Goal: Transaction & Acquisition: Purchase product/service

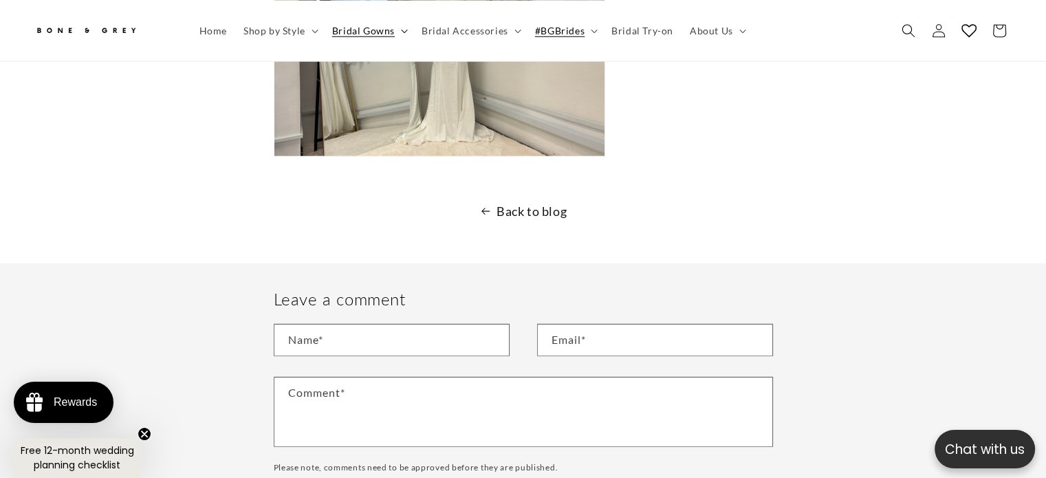
click at [364, 25] on span "Bridal Gowns" at bounding box center [363, 30] width 63 height 12
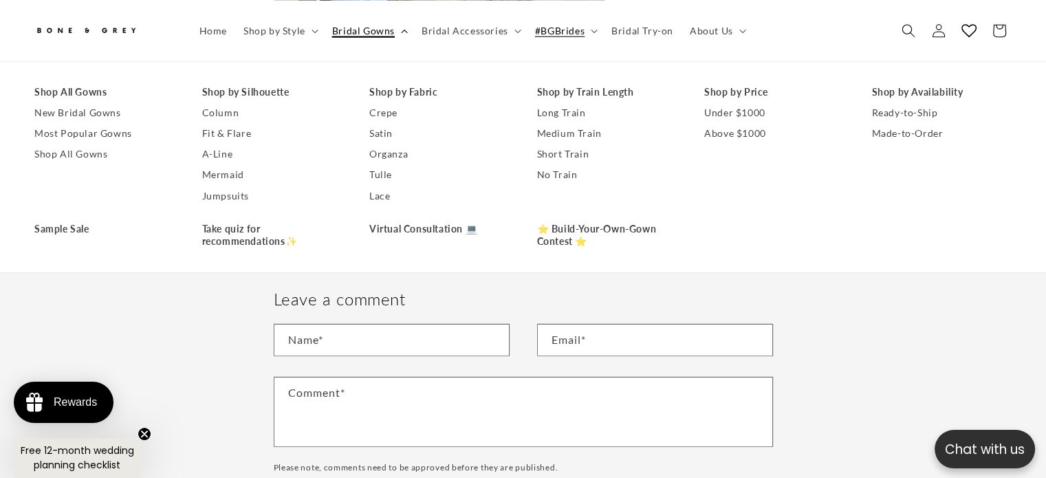
scroll to position [0, 356]
click at [239, 173] on link "Mermaid" at bounding box center [272, 174] width 140 height 21
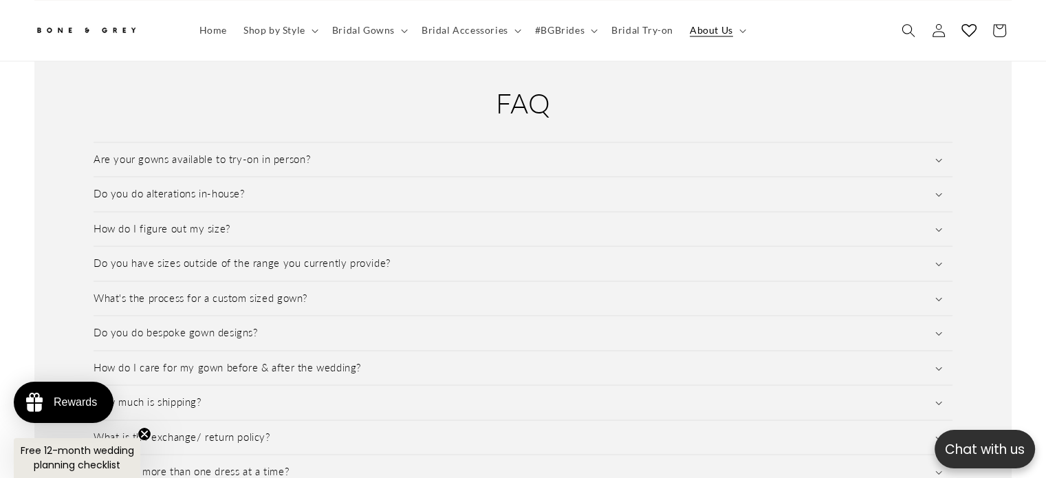
scroll to position [0, 712]
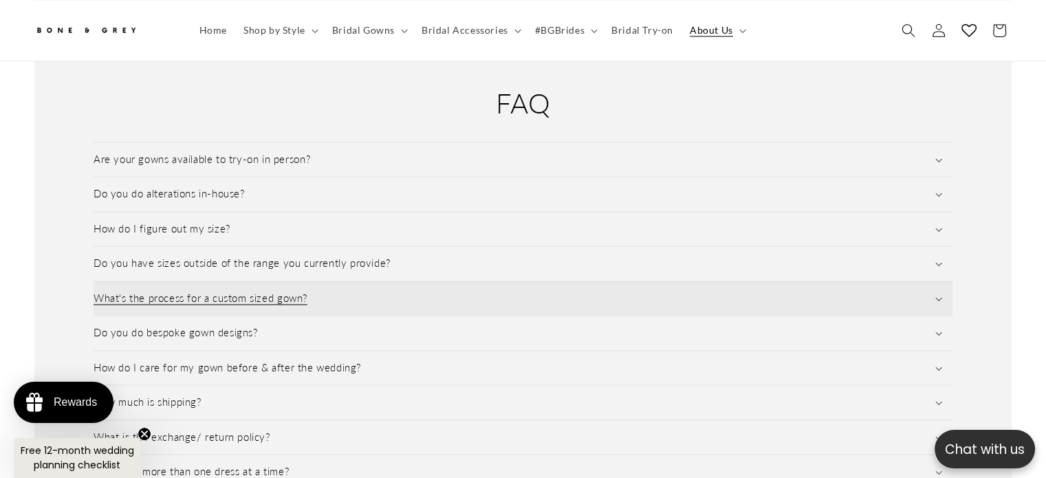
click at [330, 281] on summary "What's the process for a custom sized gown?" at bounding box center [522, 298] width 859 height 34
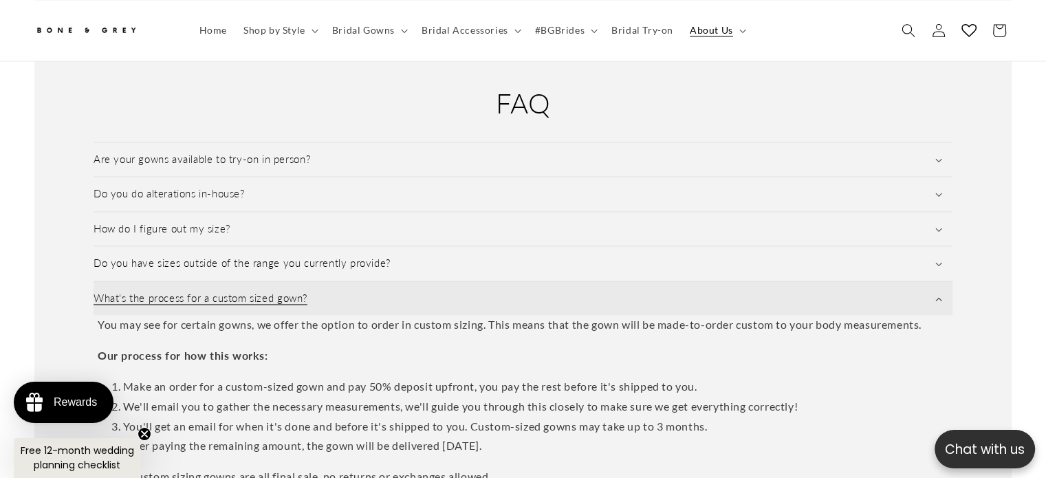
scroll to position [0, 0]
click at [330, 281] on summary "What's the process for a custom sized gown?" at bounding box center [522, 298] width 859 height 34
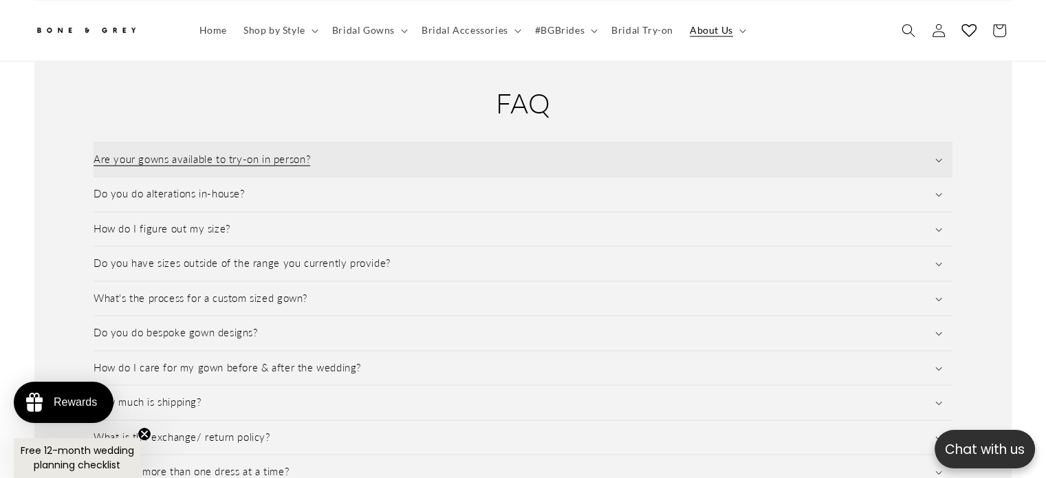
click at [406, 142] on summary "Are your gowns available to try-on in person?" at bounding box center [522, 159] width 859 height 34
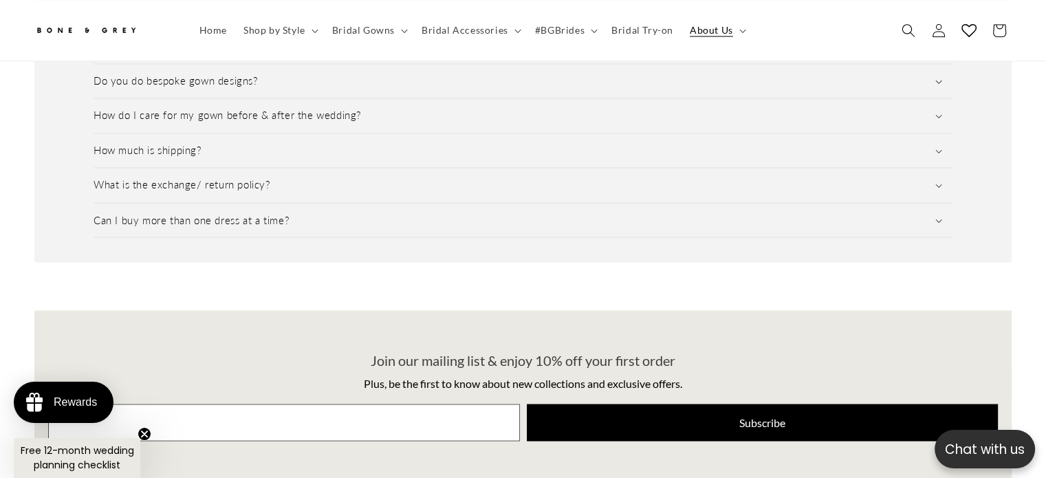
scroll to position [0, 712]
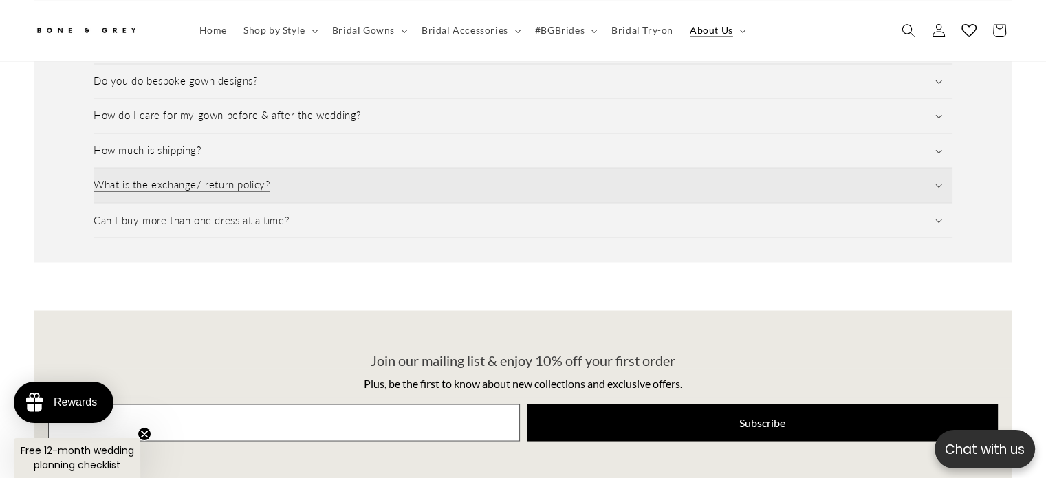
click at [407, 168] on summary "What is the exchange/ return policy?" at bounding box center [522, 185] width 859 height 34
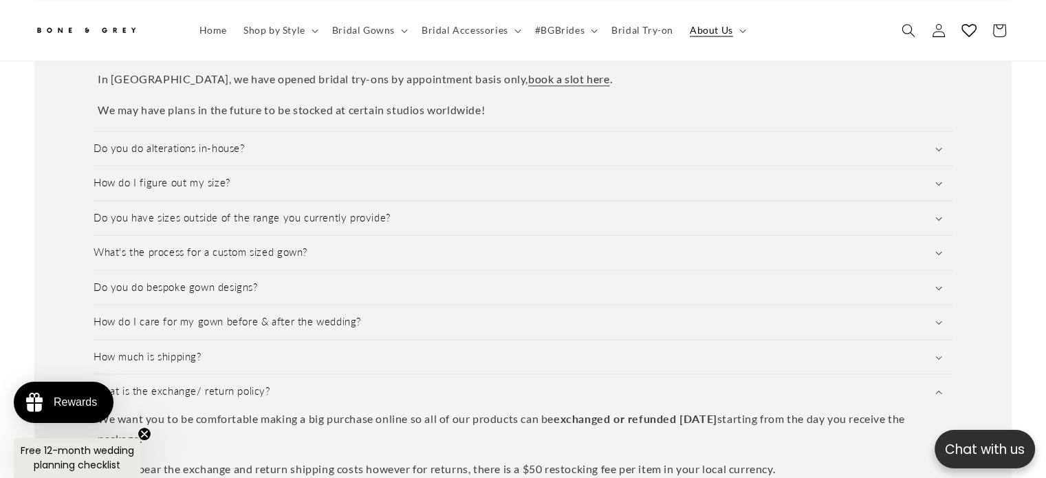
scroll to position [1849, 0]
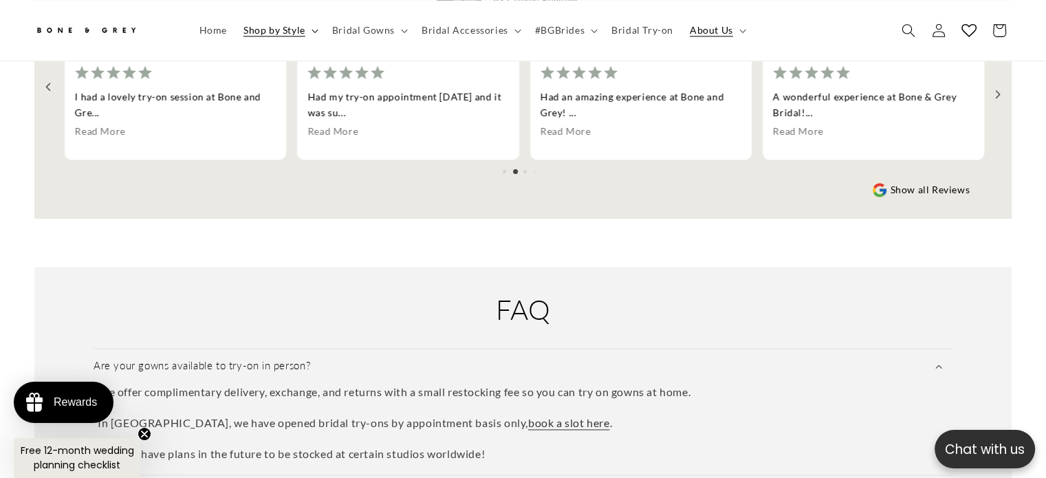
click at [286, 29] on span "Shop by Style" at bounding box center [274, 30] width 62 height 12
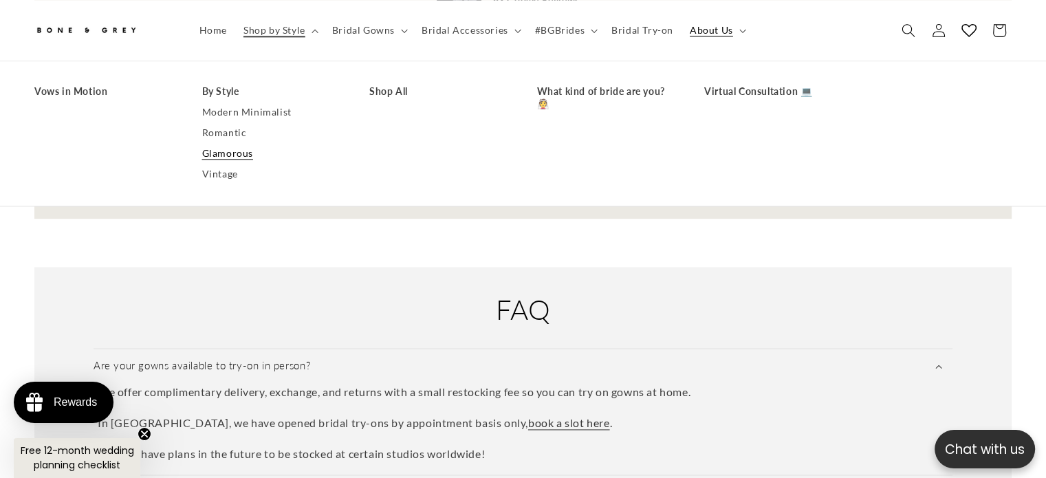
scroll to position [0, 356]
click at [234, 135] on link "Romantic" at bounding box center [272, 132] width 140 height 21
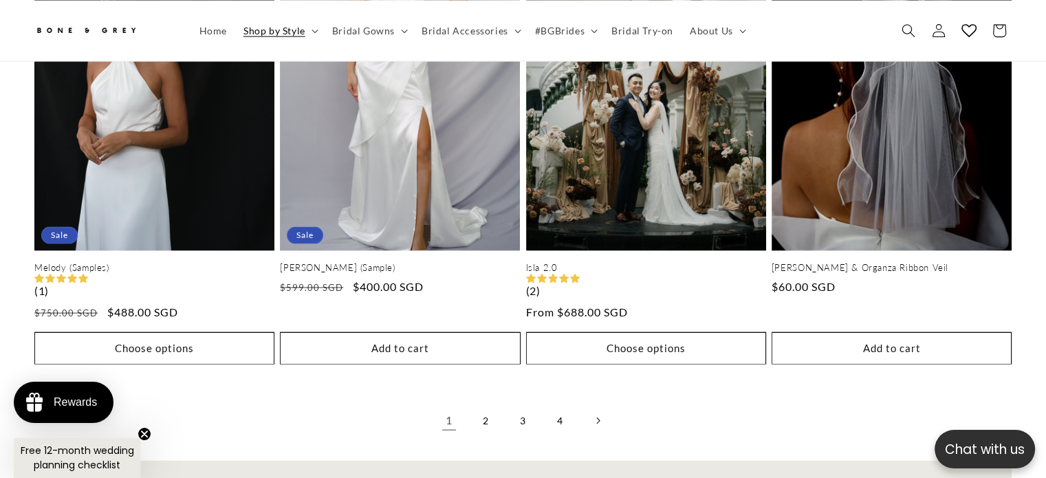
scroll to position [3086, 0]
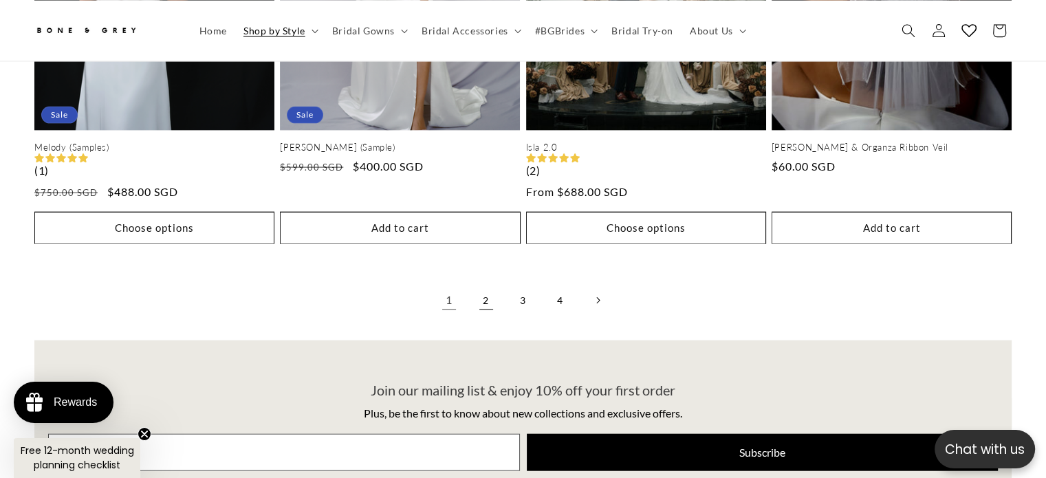
click at [484, 295] on link "2" at bounding box center [486, 300] width 30 height 30
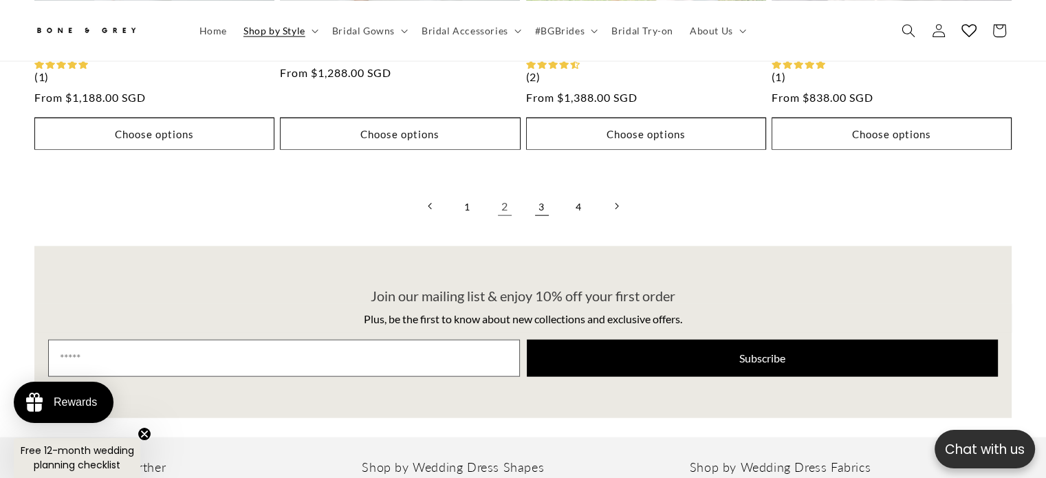
click at [544, 208] on link "3" at bounding box center [542, 206] width 30 height 30
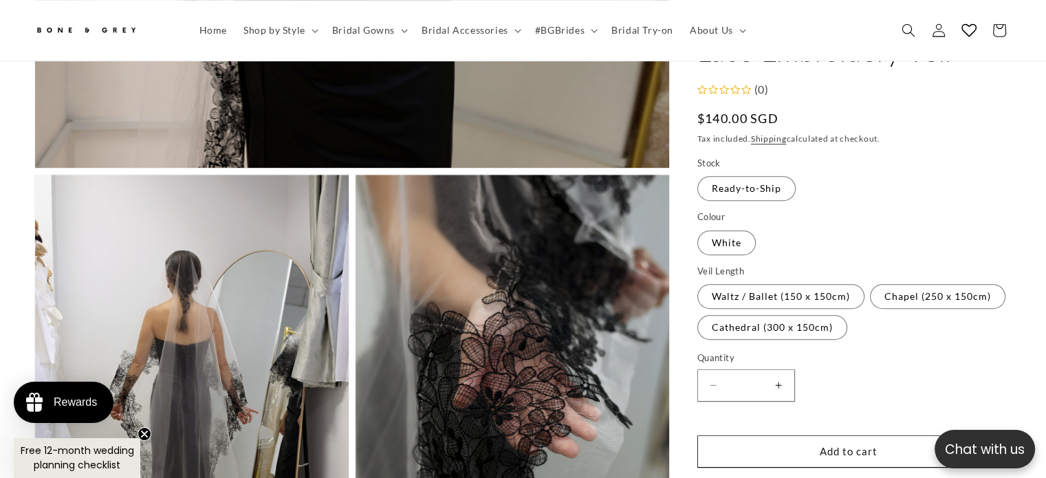
scroll to position [955, 0]
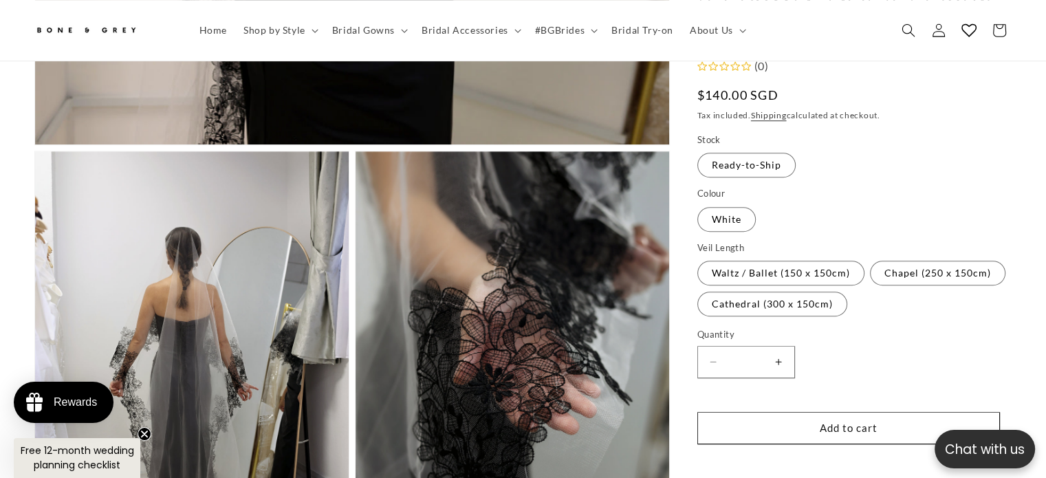
click at [902, 255] on fieldset "Veil Length Waltz / Ballet (150 x 150cm) Variant sold out or unavailable Chapel…" at bounding box center [854, 279] width 314 height 77
click at [903, 261] on label "Chapel (250 x 150cm) Variant sold out or unavailable" at bounding box center [937, 273] width 135 height 25
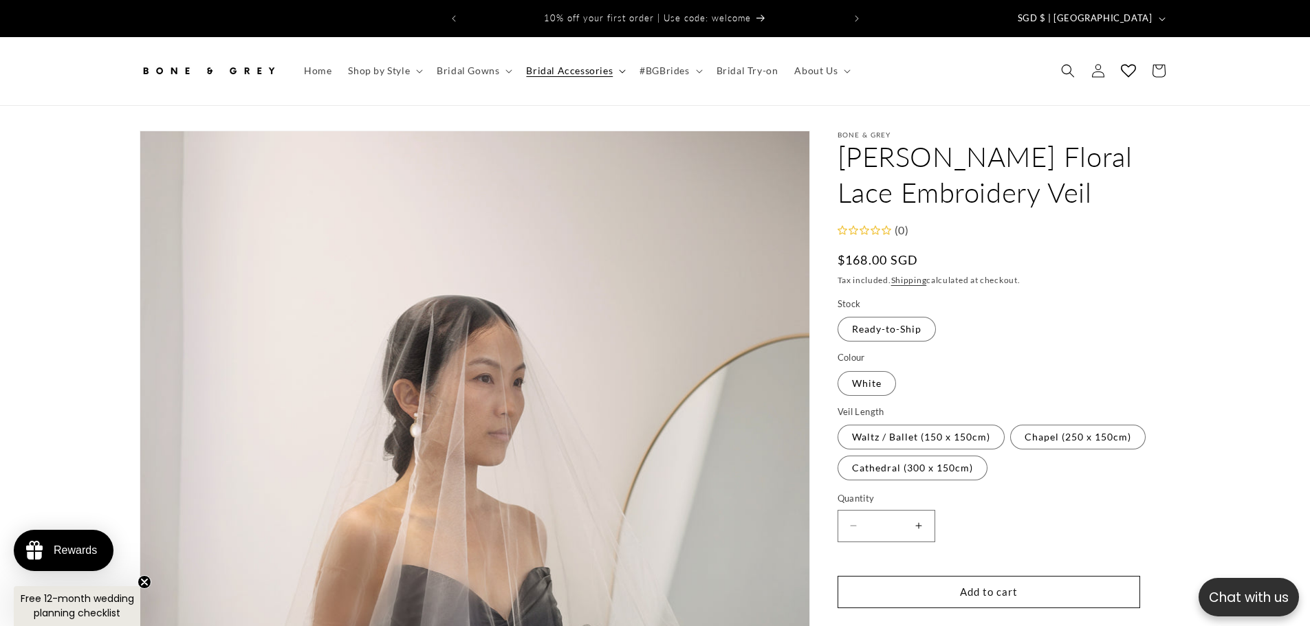
click at [526, 65] on span "Bridal Accessories" at bounding box center [569, 71] width 87 height 12
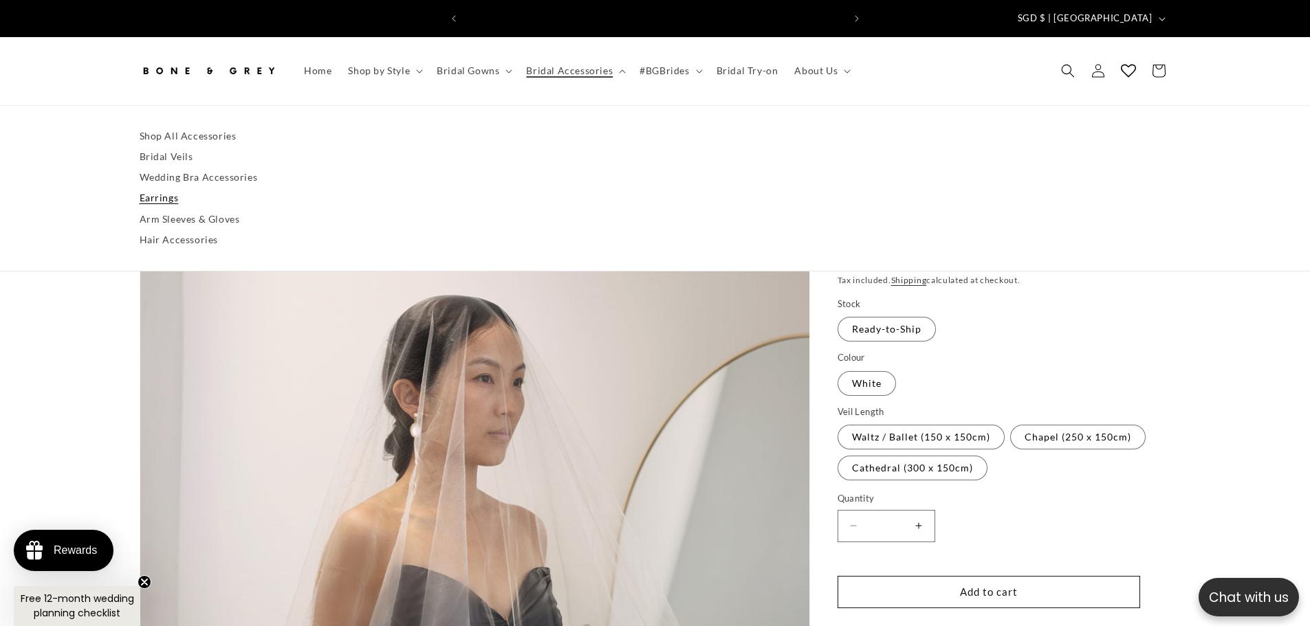
scroll to position [0, 378]
click at [158, 188] on link "Earrings" at bounding box center [655, 198] width 1031 height 21
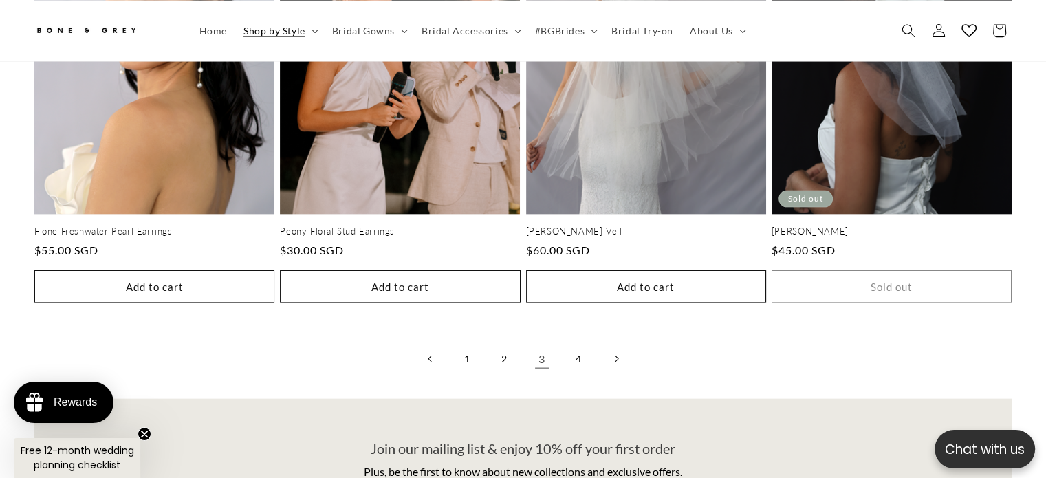
scroll to position [3017, 0]
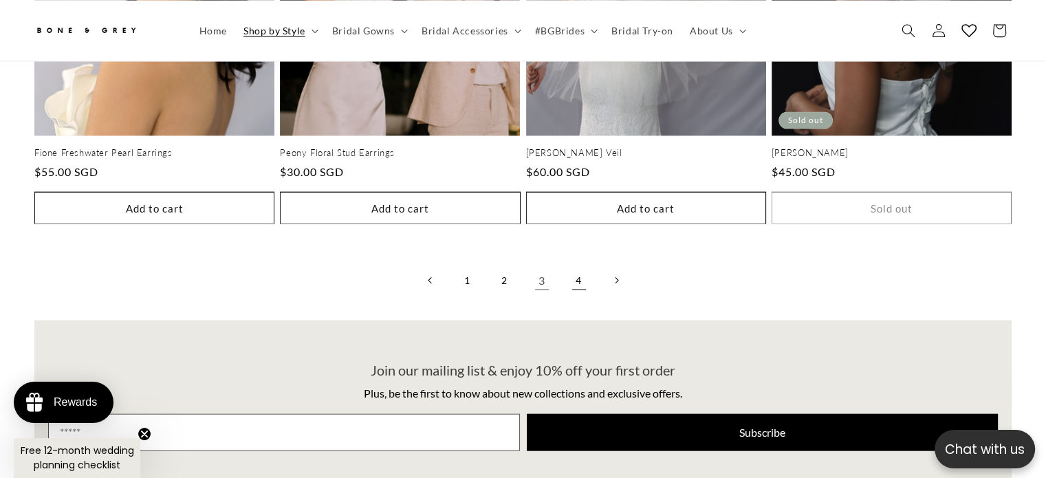
click at [584, 265] on link "4" at bounding box center [579, 280] width 30 height 30
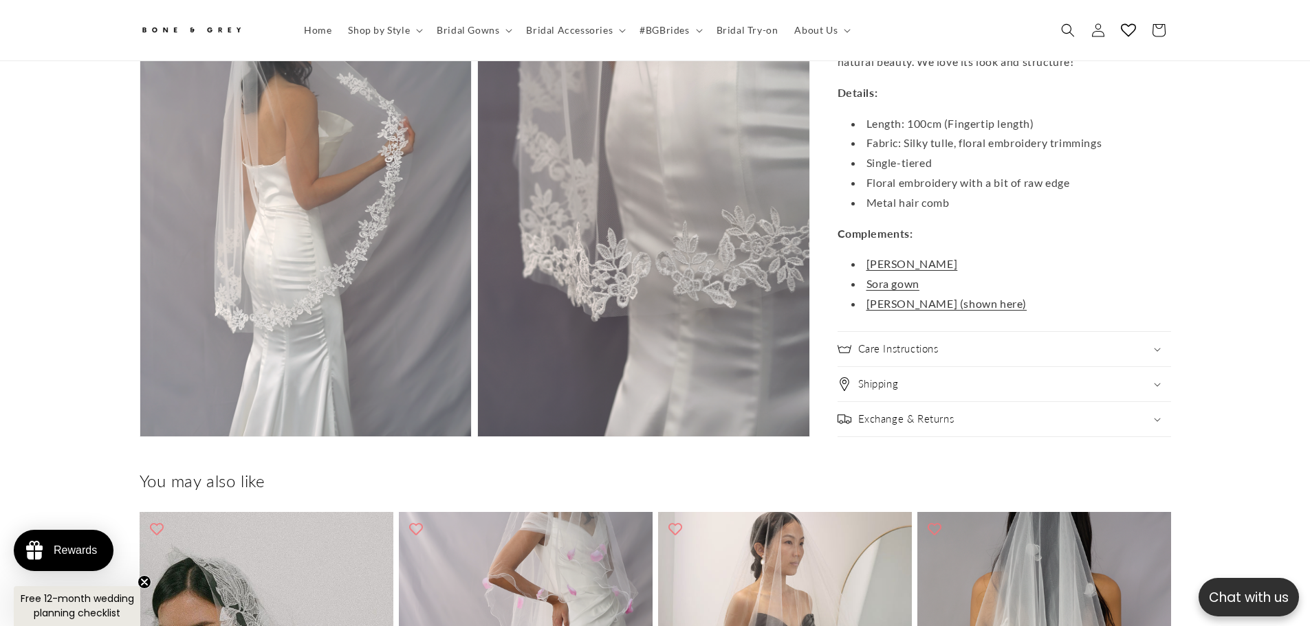
scroll to position [0, 378]
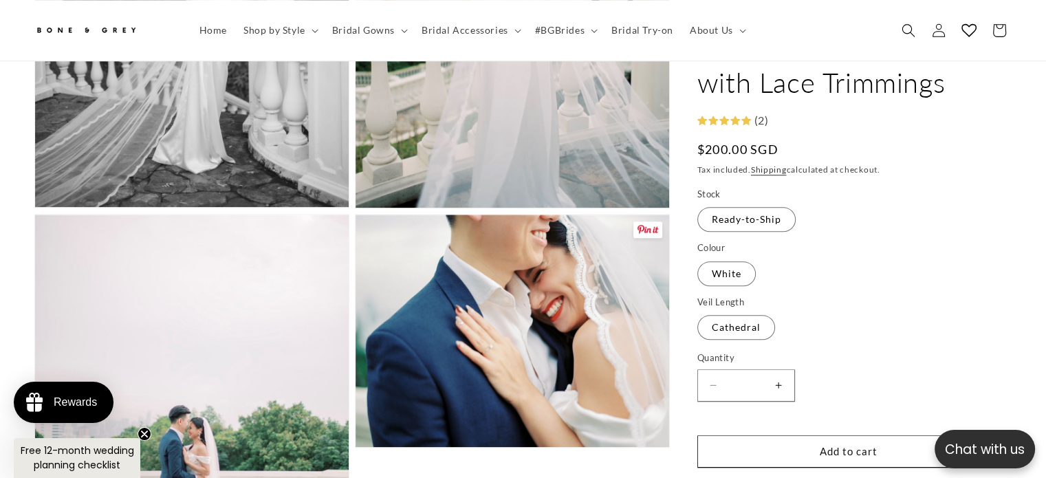
scroll to position [0, 356]
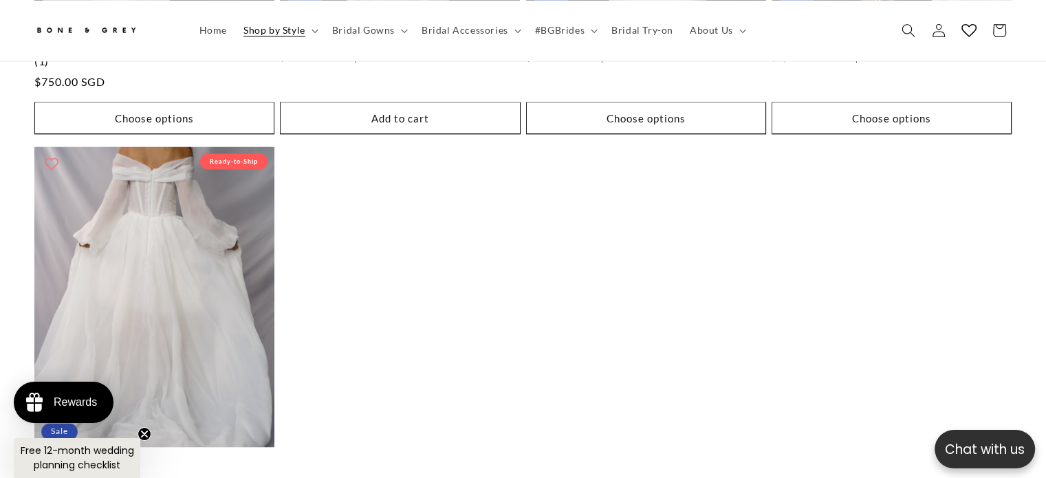
scroll to position [2055, 0]
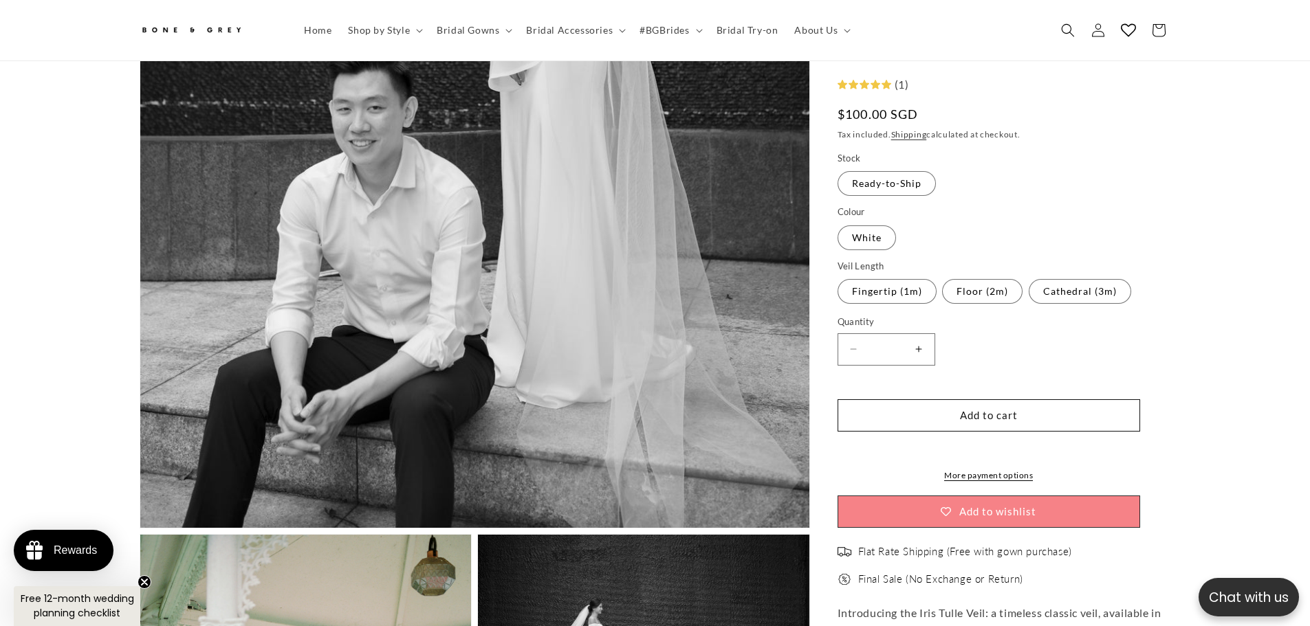
scroll to position [337, 0]
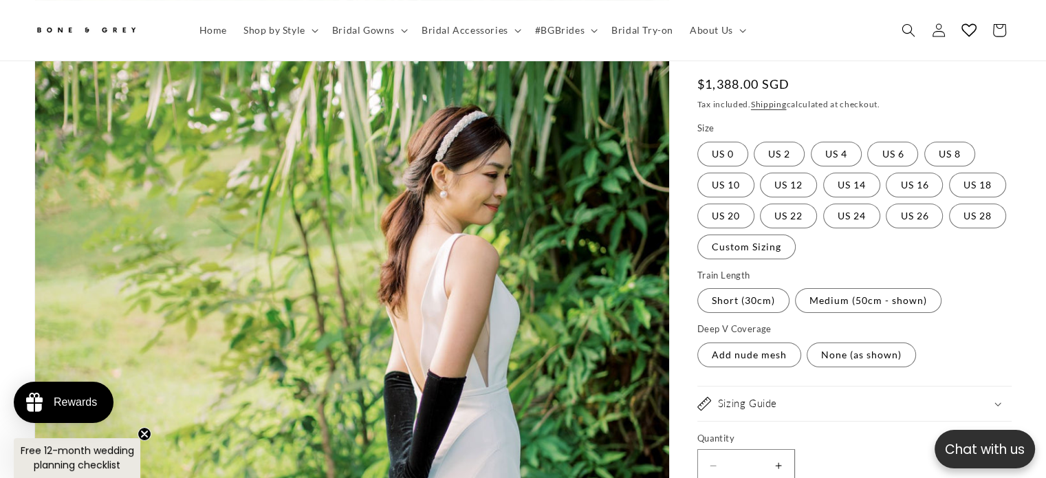
scroll to position [0, 356]
click at [920, 300] on label "Medium (50cm - shown) Variant sold out or unavailable" at bounding box center [868, 300] width 146 height 25
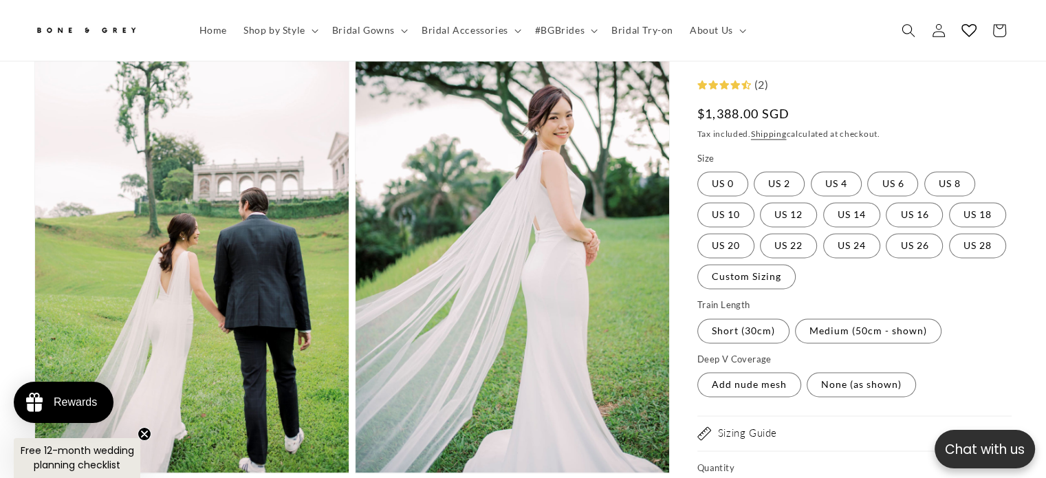
scroll to position [2261, 0]
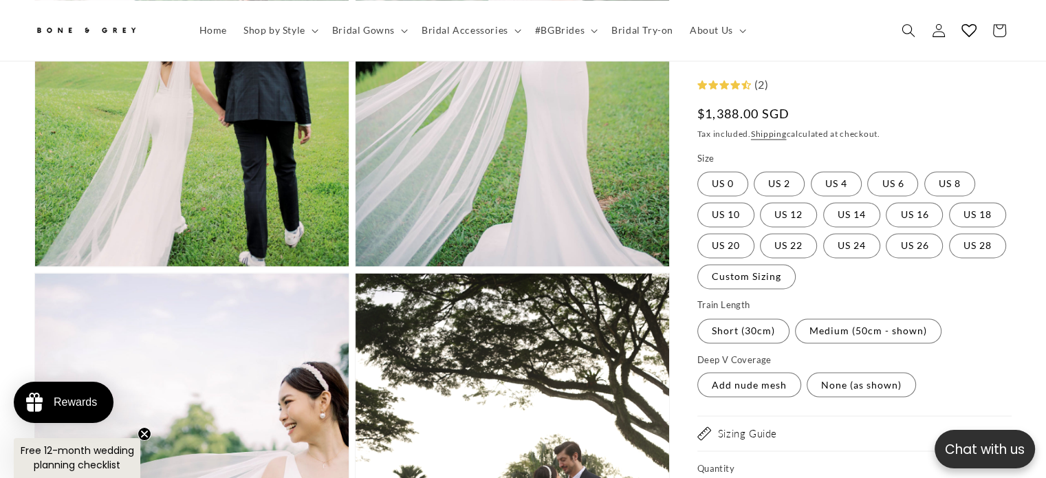
click at [897, 368] on fieldset "Deep V Coverage Add nude mesh Variant sold out or unavailable None (as shown) V…" at bounding box center [848, 376] width 302 height 46
click at [758, 322] on label "Short (30cm) Variant sold out or unavailable" at bounding box center [743, 330] width 92 height 25
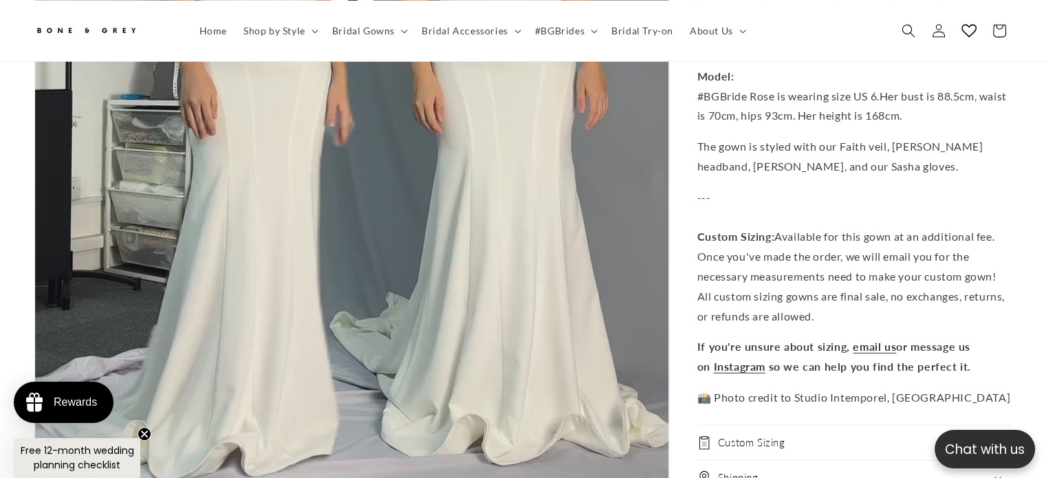
click at [367, 203] on img "Gallery Viewer" at bounding box center [351, 2] width 633 height 1125
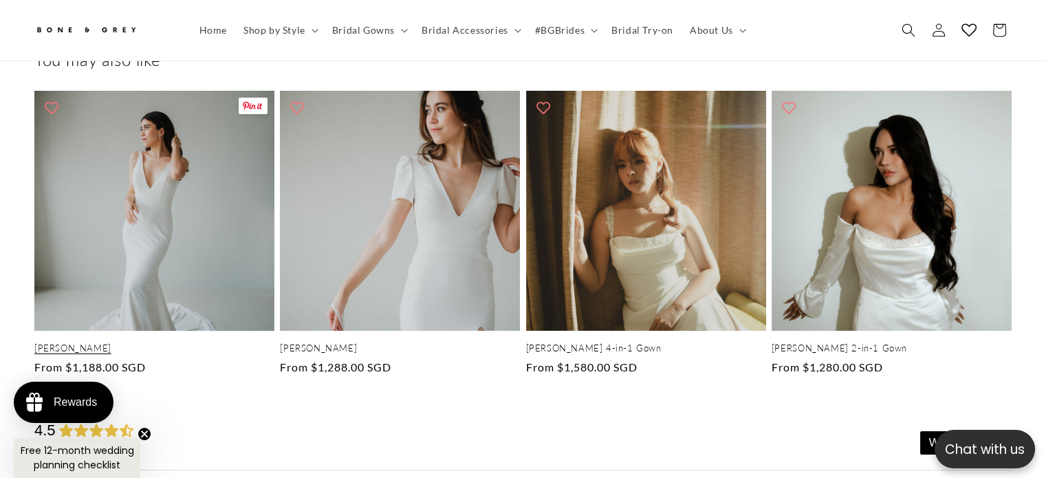
click at [183, 342] on link "[PERSON_NAME]" at bounding box center [154, 348] width 240 height 12
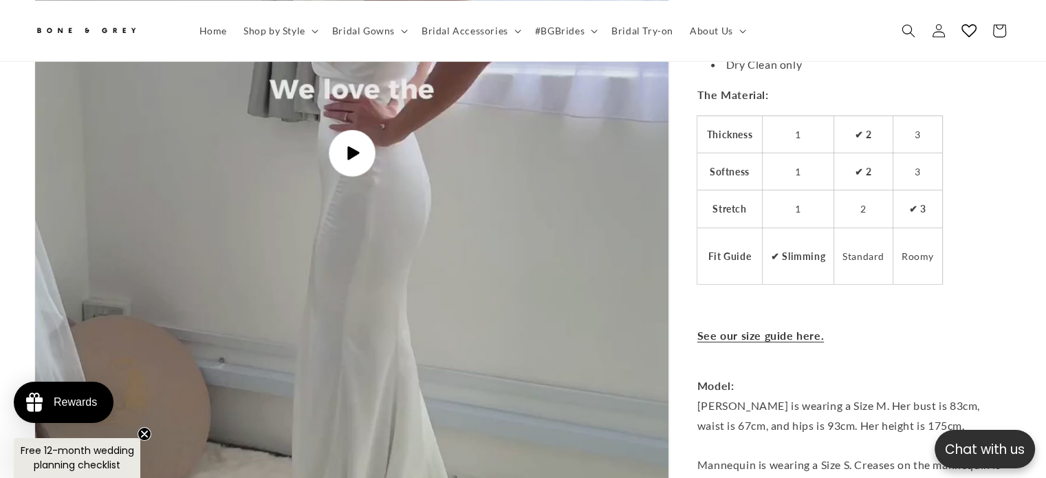
click at [335, 131] on span "Play video" at bounding box center [352, 153] width 47 height 47
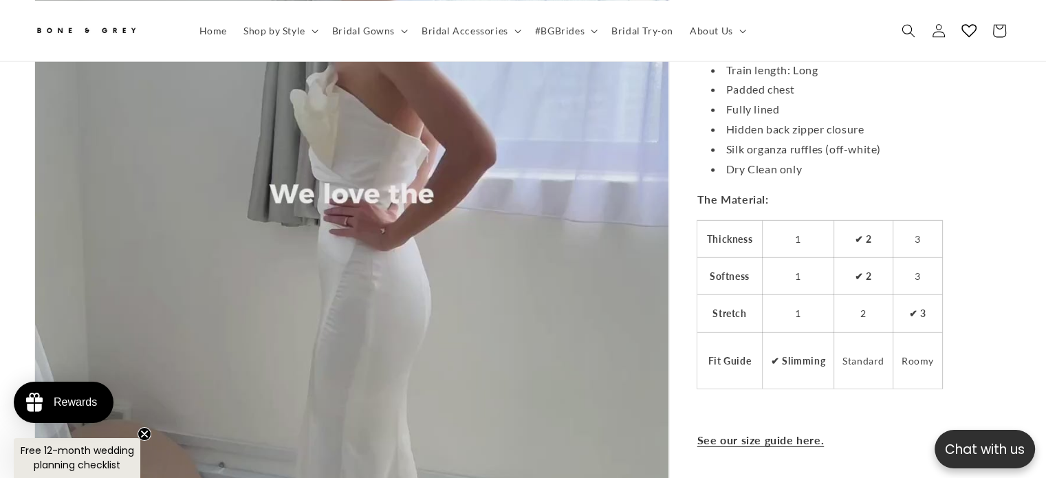
scroll to position [0, 712]
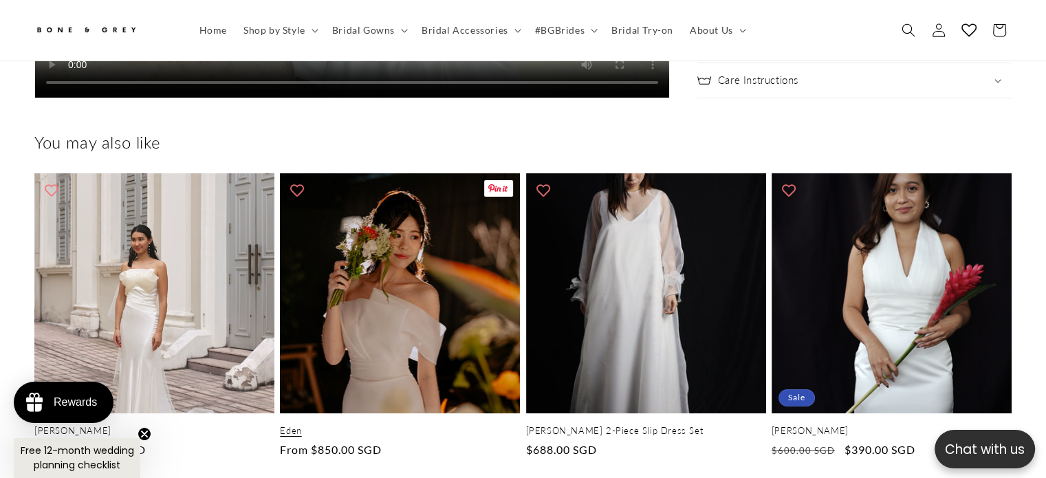
click at [412, 425] on link "Eden" at bounding box center [400, 431] width 240 height 12
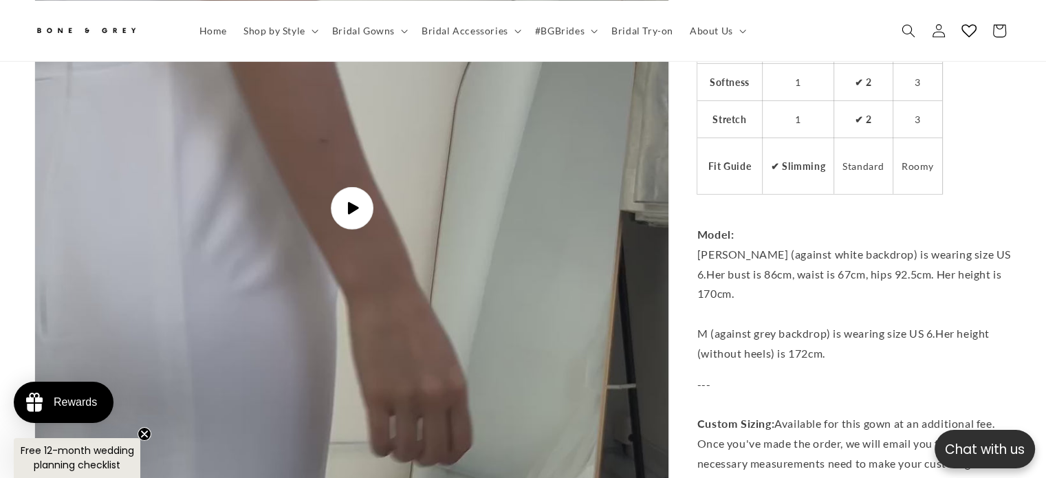
scroll to position [4324, 0]
click at [373, 190] on img "Gallery Viewer" at bounding box center [351, 207] width 633 height 1125
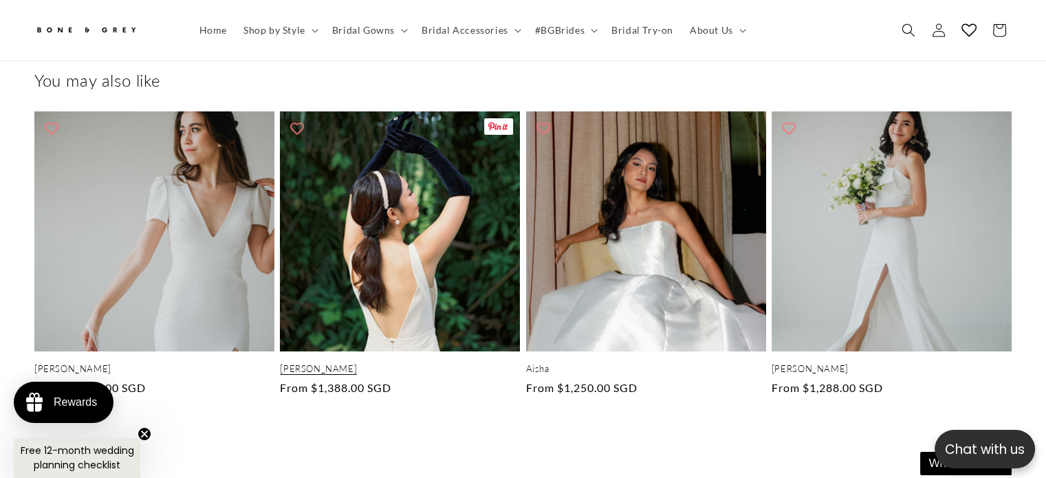
scroll to position [5080, 0]
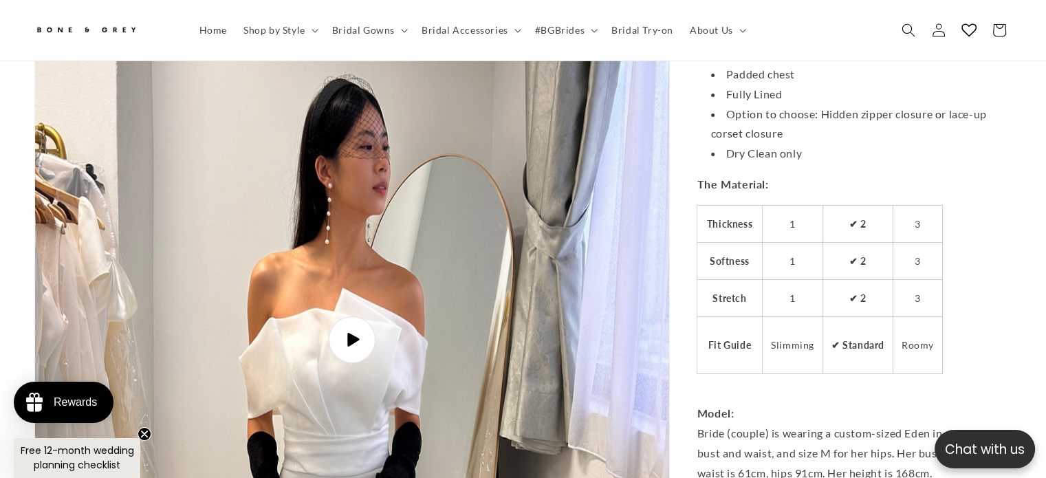
click at [362, 317] on span "Play video" at bounding box center [352, 339] width 47 height 47
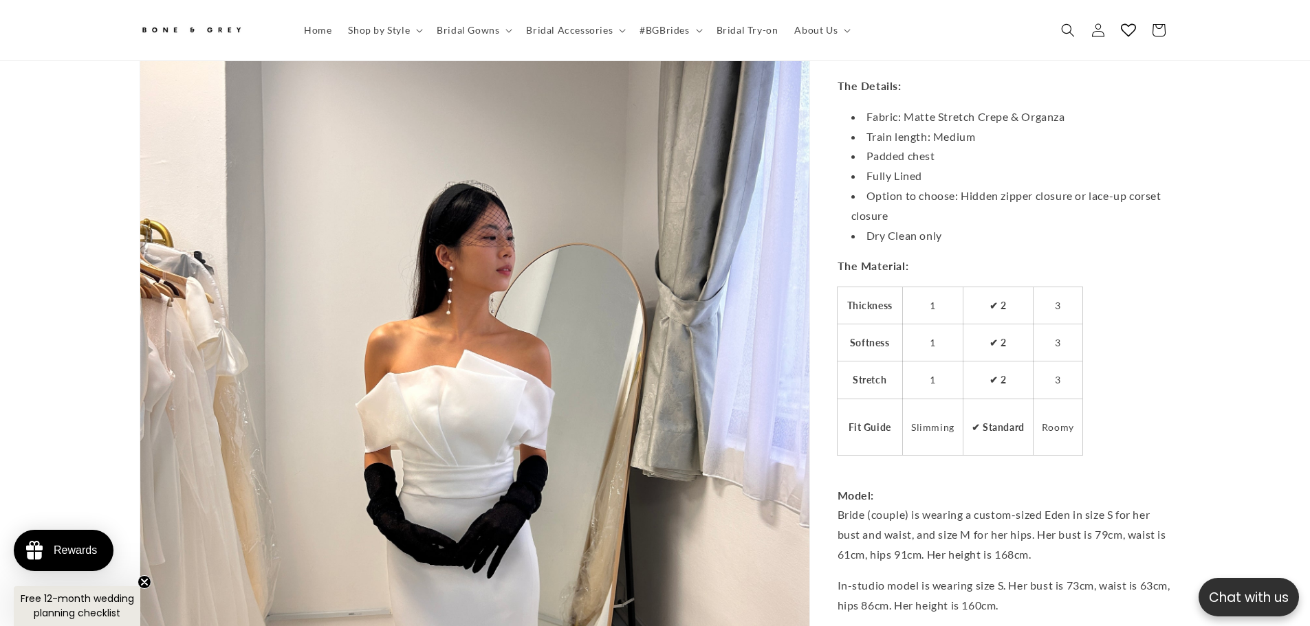
scroll to position [4874, 0]
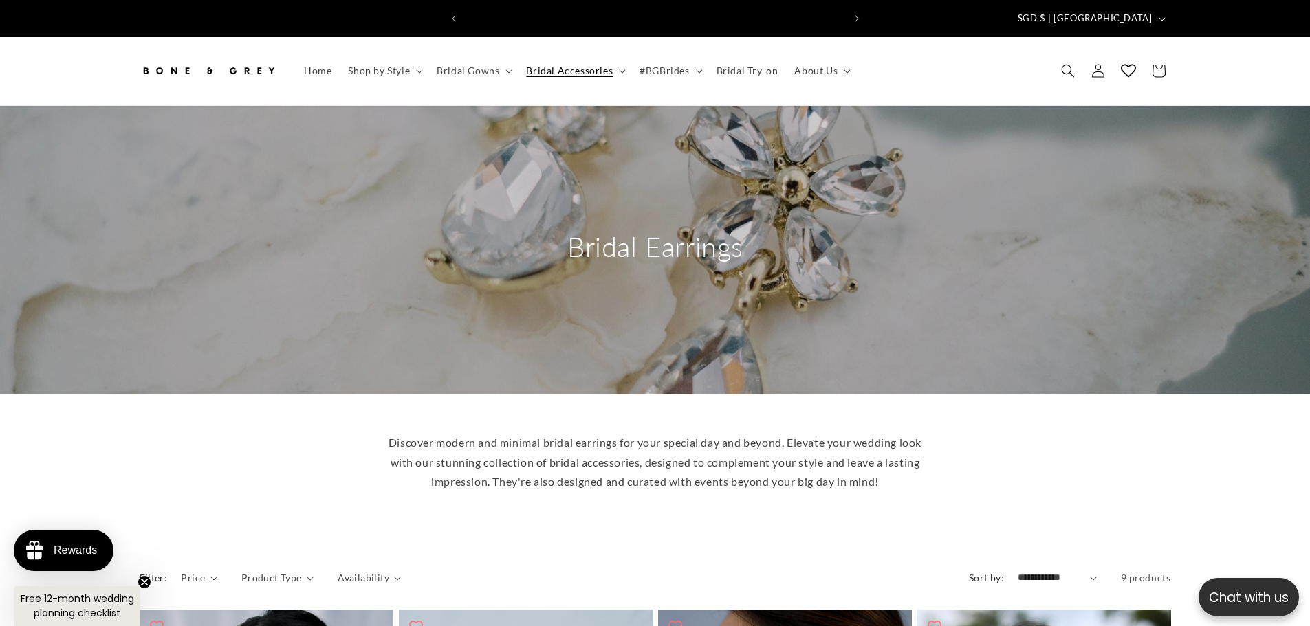
scroll to position [0, 378]
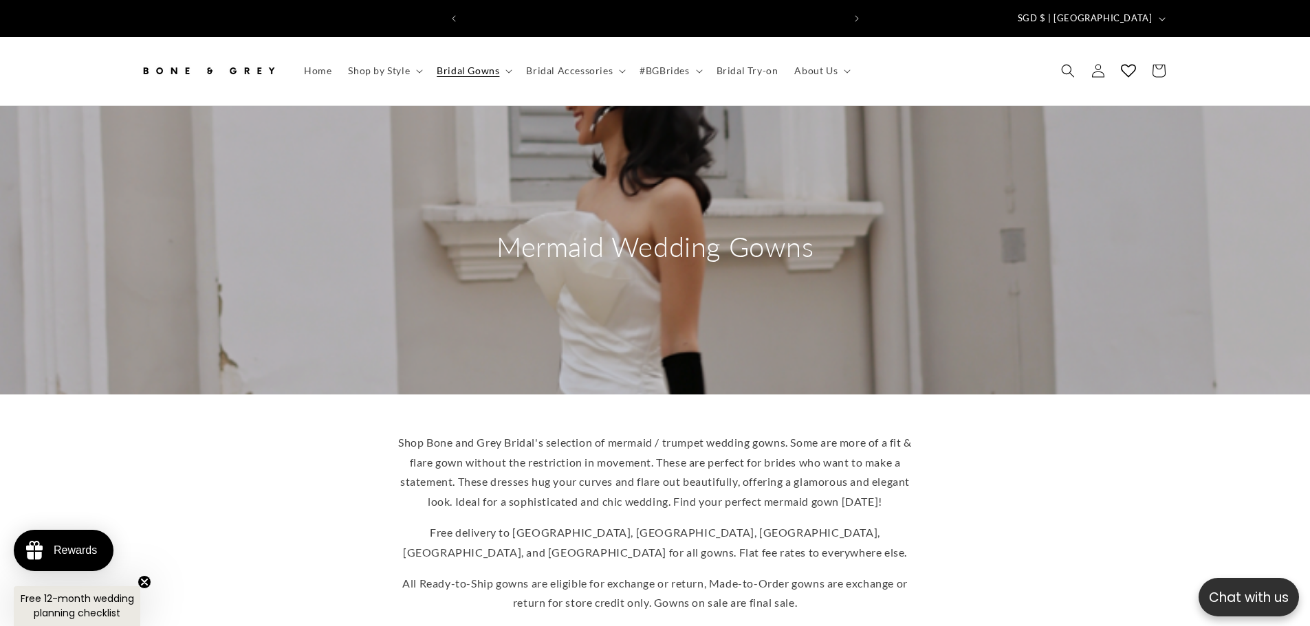
scroll to position [0, 378]
